Goal: Navigation & Orientation: Go to known website

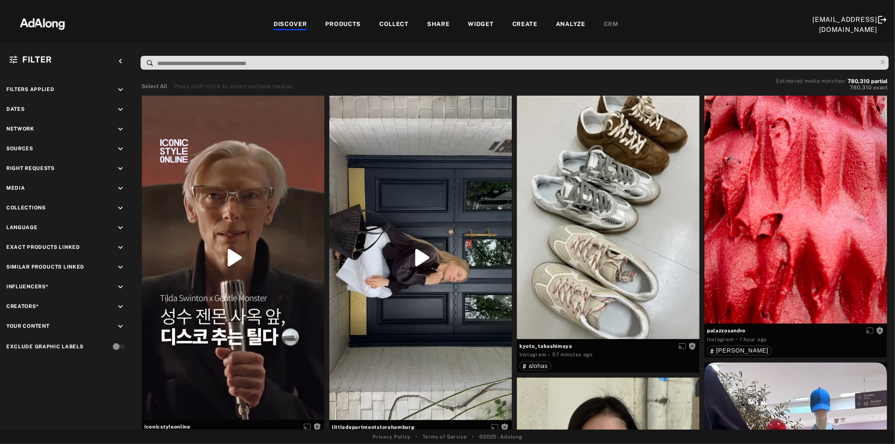
click at [122, 145] on icon "keyboard_arrow_down" at bounding box center [120, 148] width 9 height 9
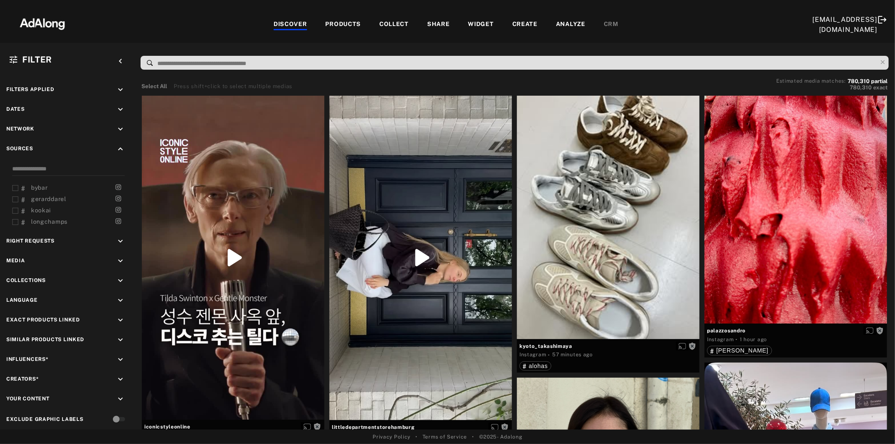
scroll to position [807, 0]
click at [42, 207] on span "tiktok" at bounding box center [39, 210] width 17 height 7
